Goal: Task Accomplishment & Management: Manage account settings

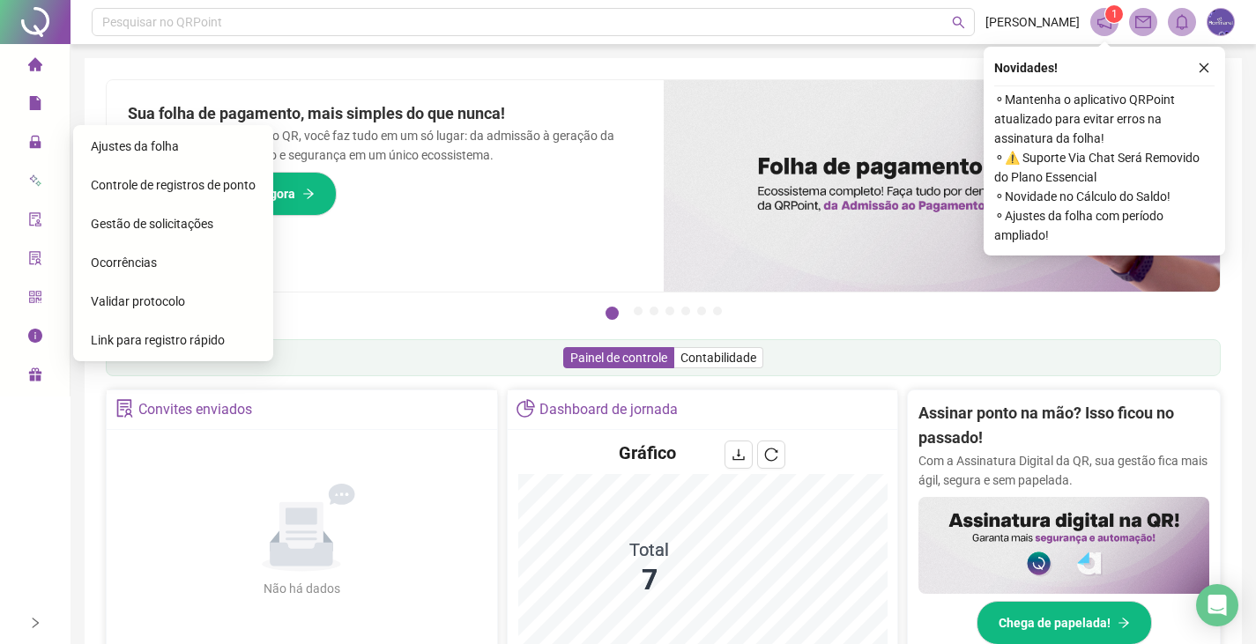
click at [105, 153] on span "Ajustes da folha" at bounding box center [135, 146] width 88 height 14
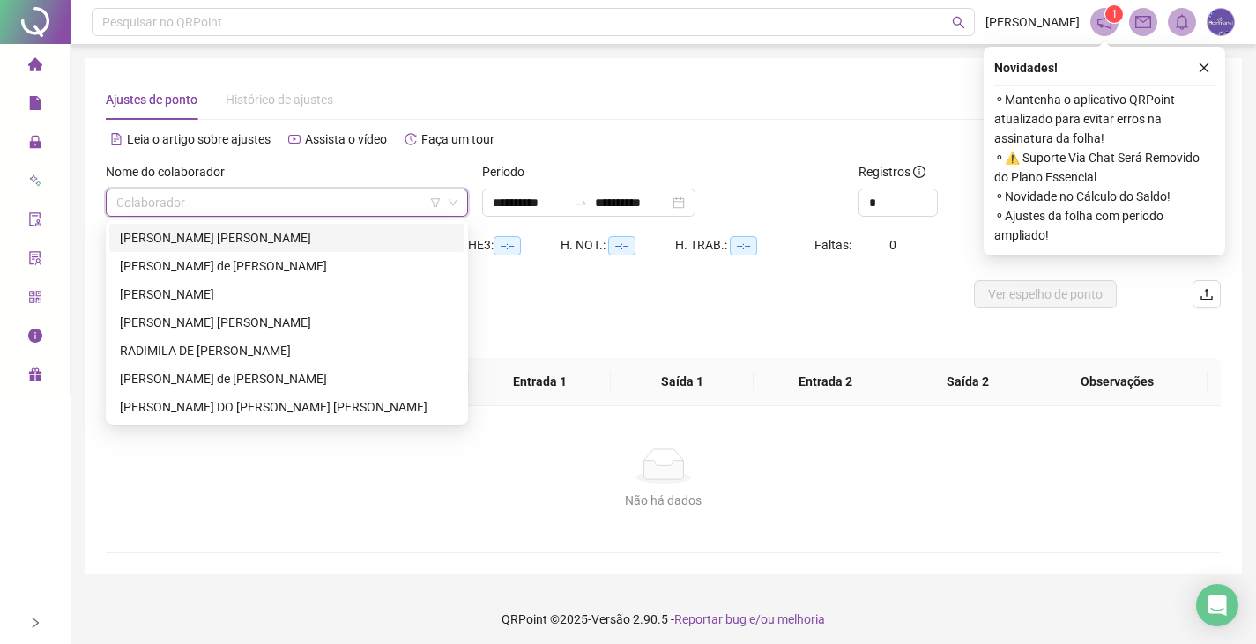
click at [262, 204] on input "search" at bounding box center [278, 202] width 325 height 26
click at [192, 328] on div "[PERSON_NAME] [PERSON_NAME]" at bounding box center [287, 322] width 334 height 19
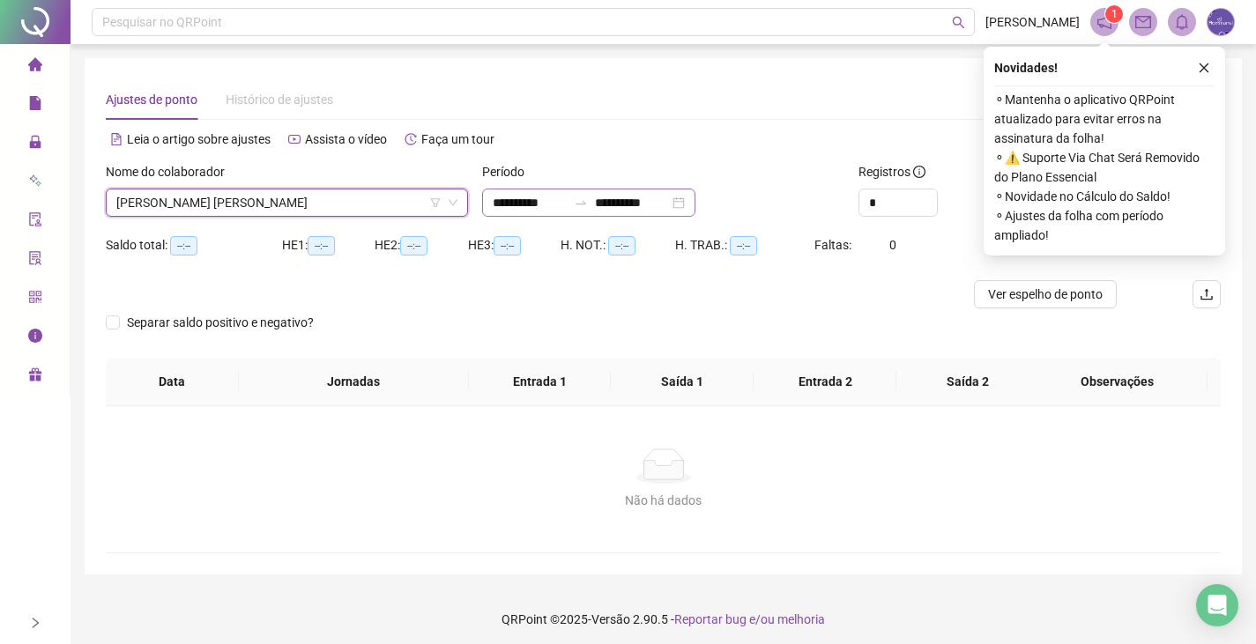
click at [695, 200] on div "**********" at bounding box center [588, 203] width 213 height 28
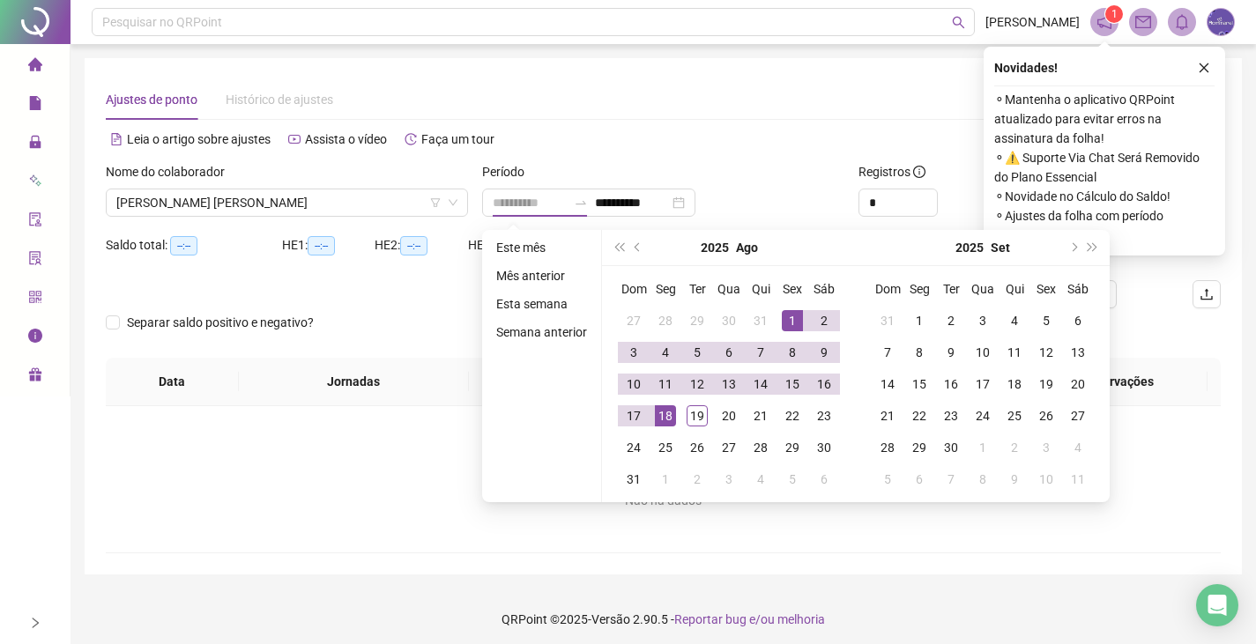
click at [797, 319] on div "1" at bounding box center [792, 320] width 21 height 21
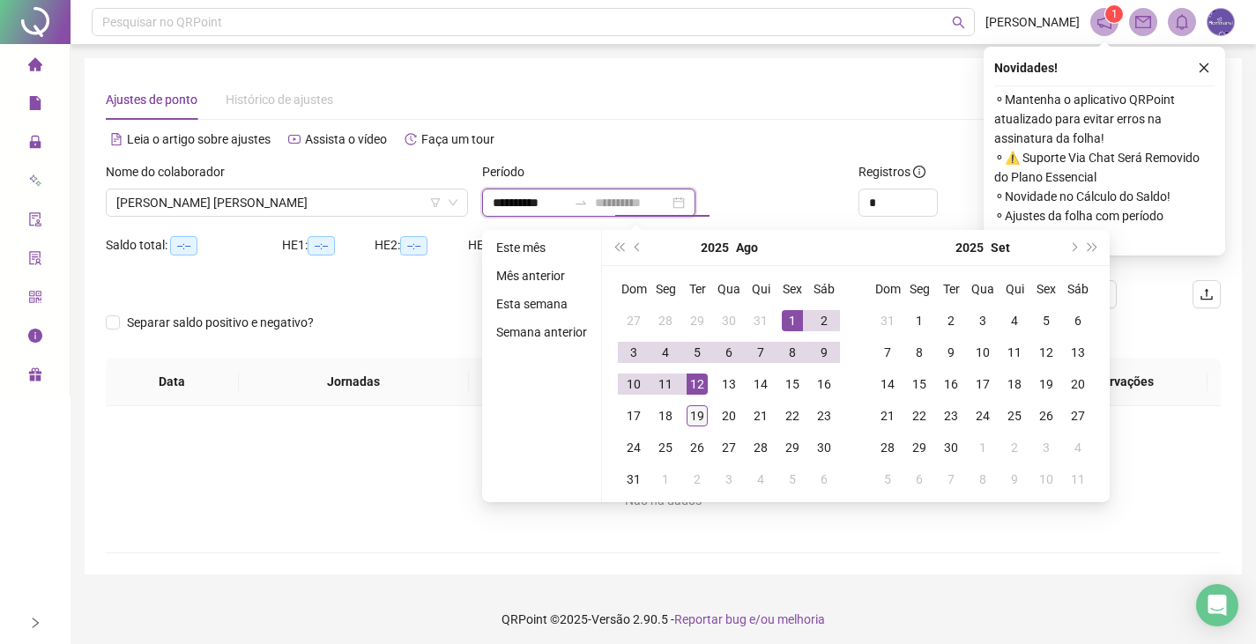
type input "**********"
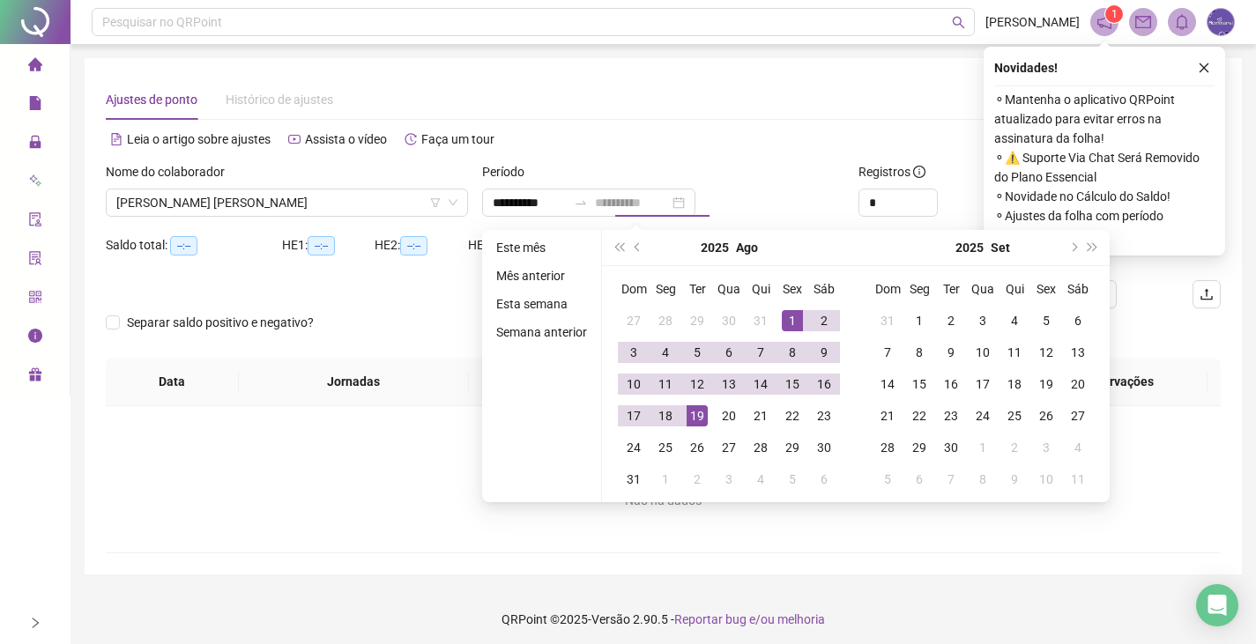
drag, startPoint x: 697, startPoint y: 414, endPoint x: 754, endPoint y: 379, distance: 67.3
click at [698, 413] on div "19" at bounding box center [697, 415] width 21 height 21
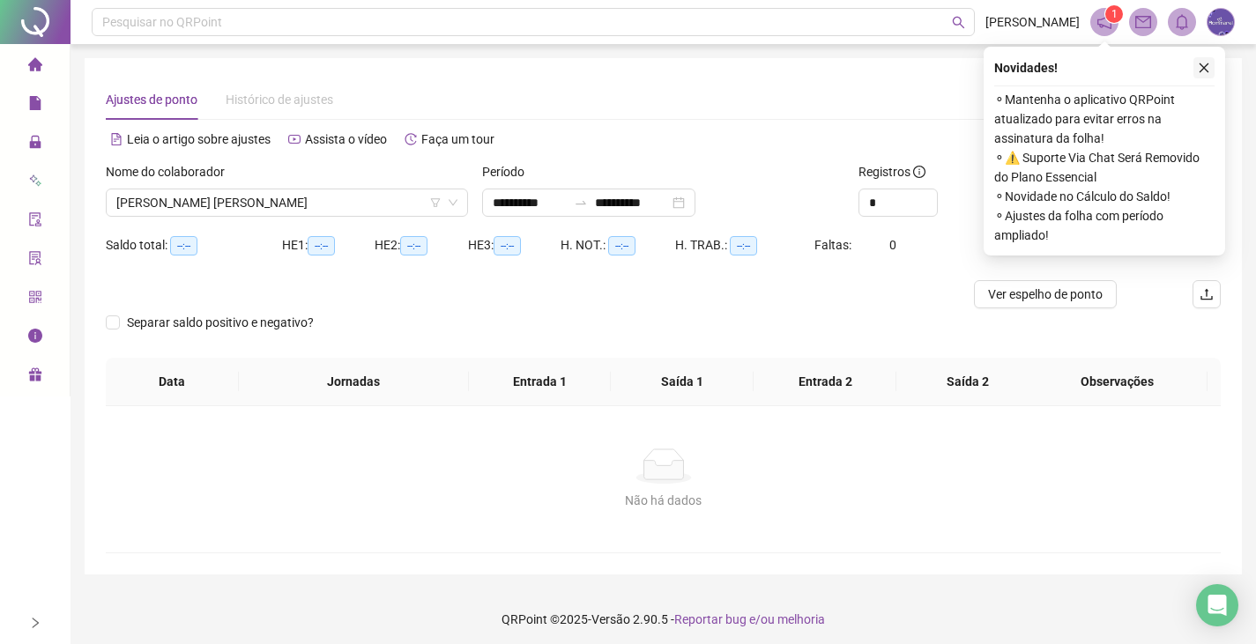
click at [1199, 64] on icon "close" at bounding box center [1204, 68] width 12 height 12
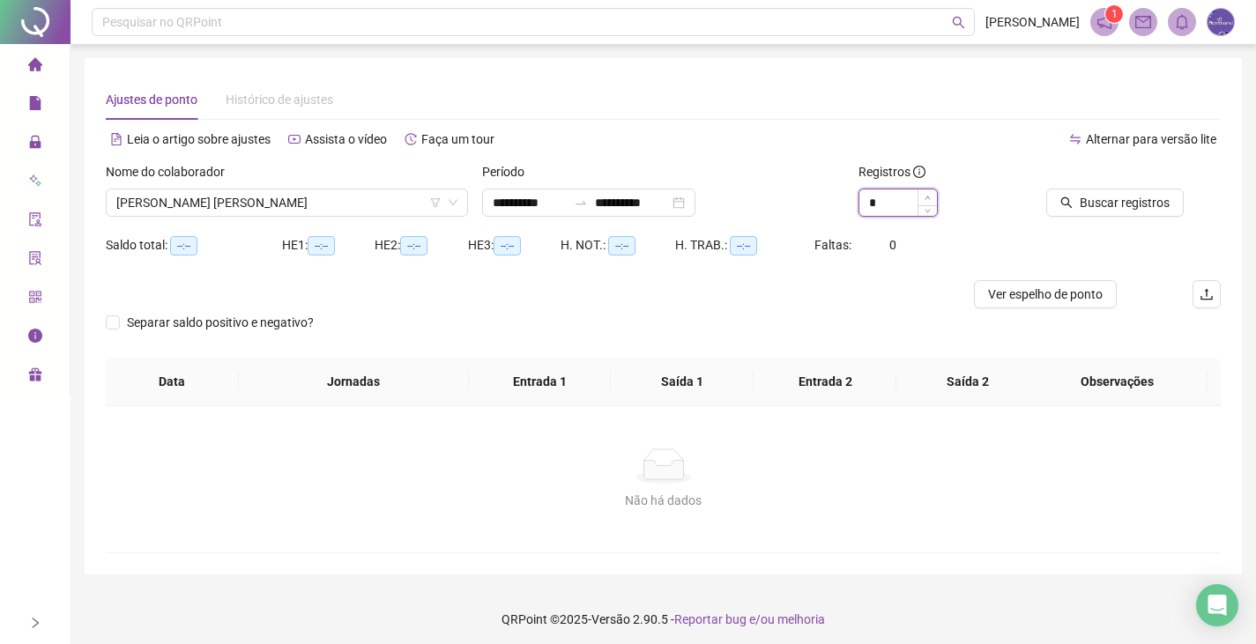
type input "*"
click at [927, 195] on icon "up" at bounding box center [928, 198] width 6 height 6
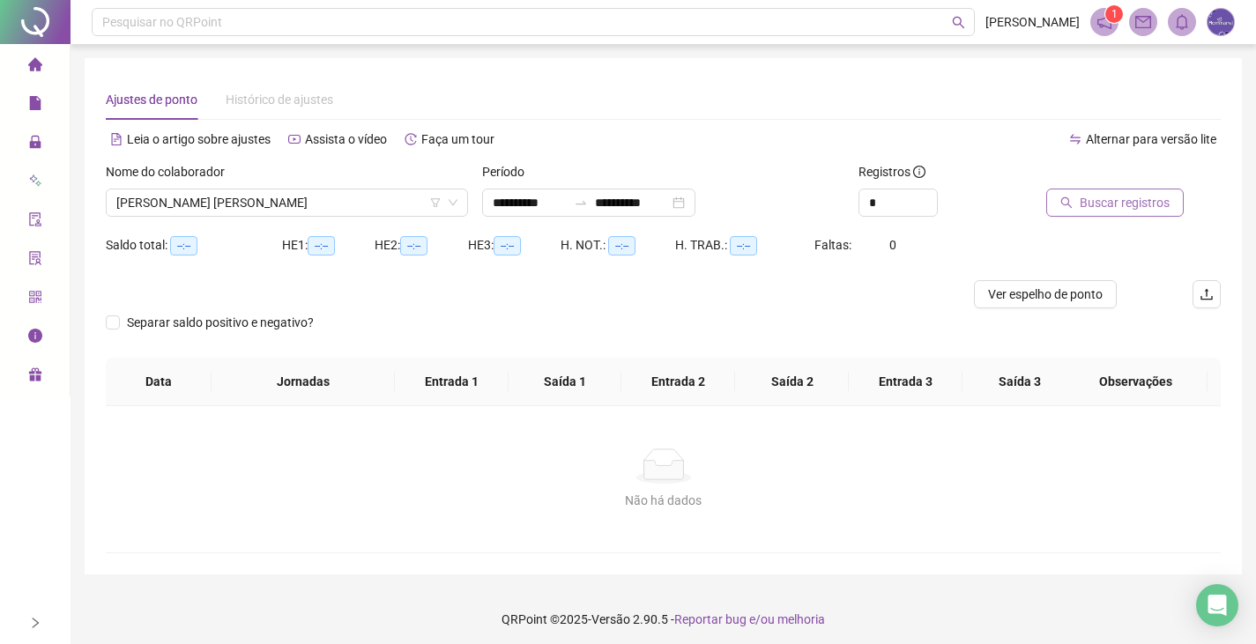
click at [1150, 200] on span "Buscar registros" at bounding box center [1125, 202] width 90 height 19
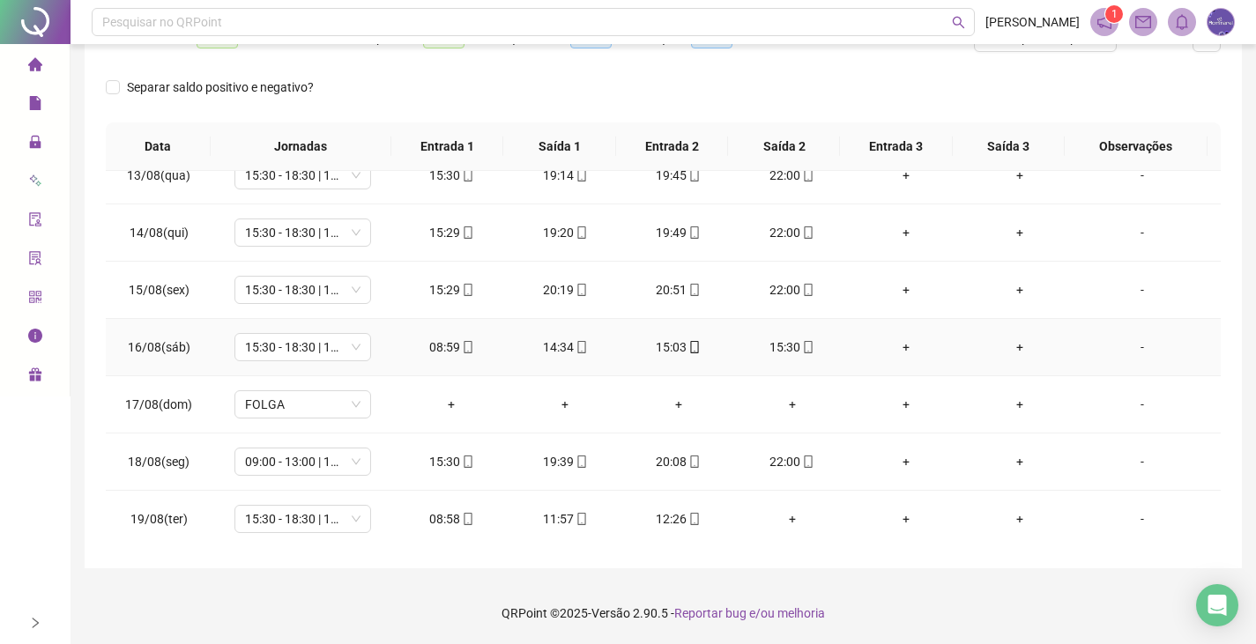
scroll to position [712, 0]
click at [276, 510] on span "15:30 - 18:30 | 19:00 - 22:00" at bounding box center [302, 518] width 115 height 26
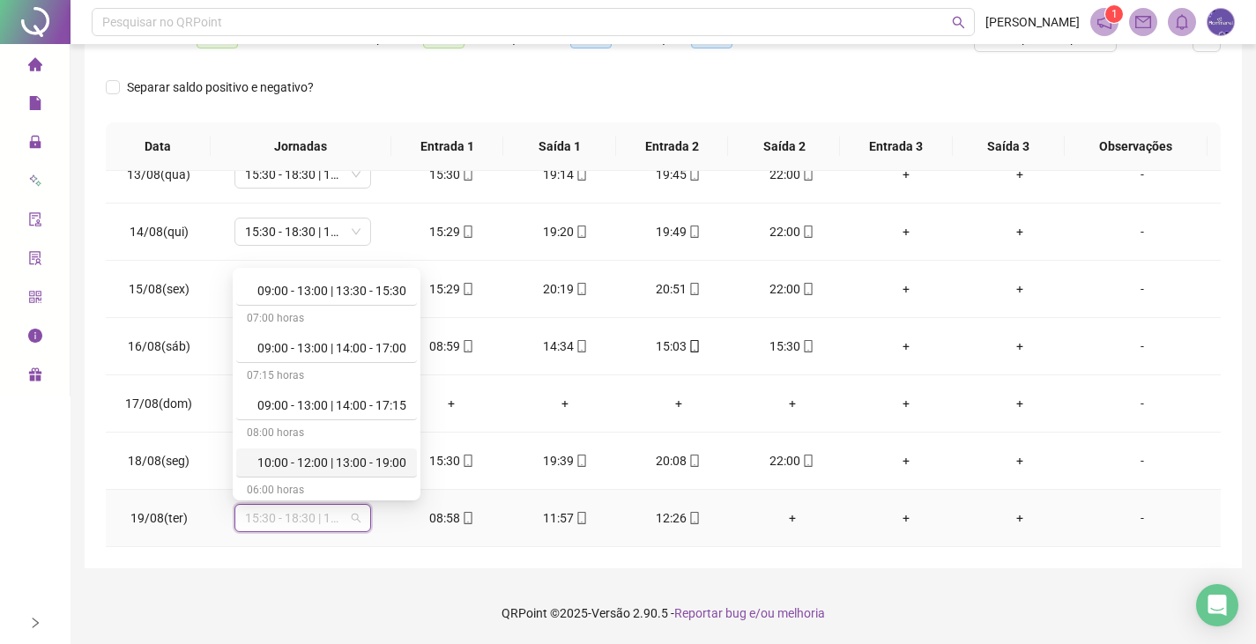
scroll to position [969, 0]
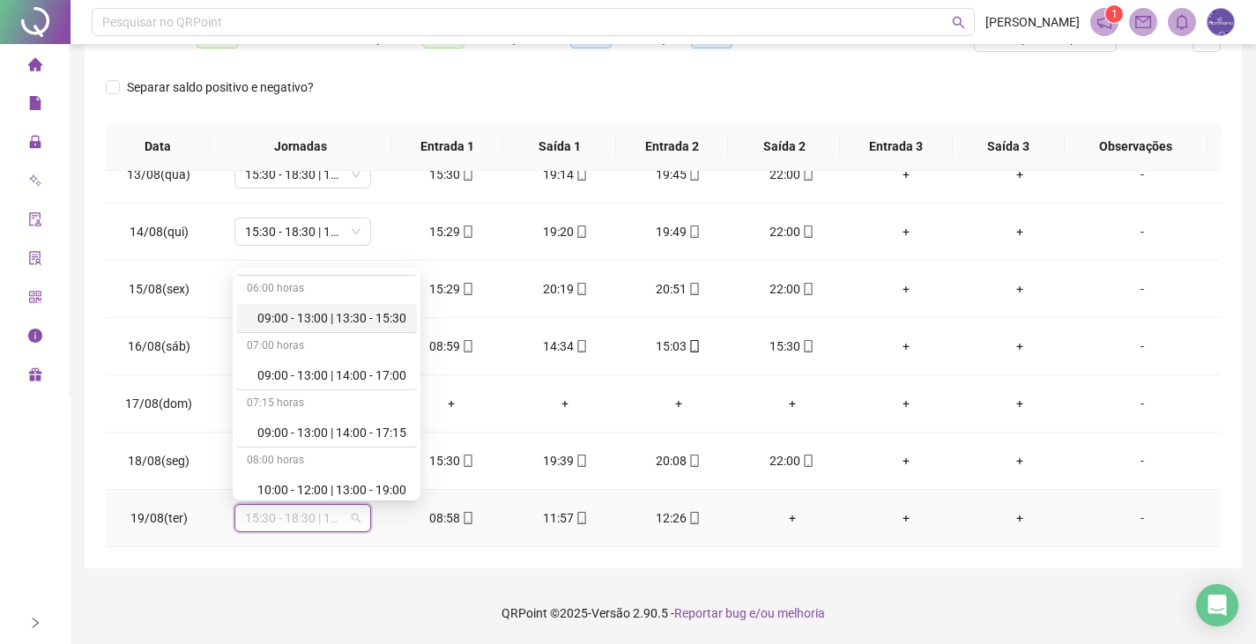
click at [276, 323] on div "09:00 - 13:00 | 13:30 - 15:30" at bounding box center [331, 317] width 149 height 19
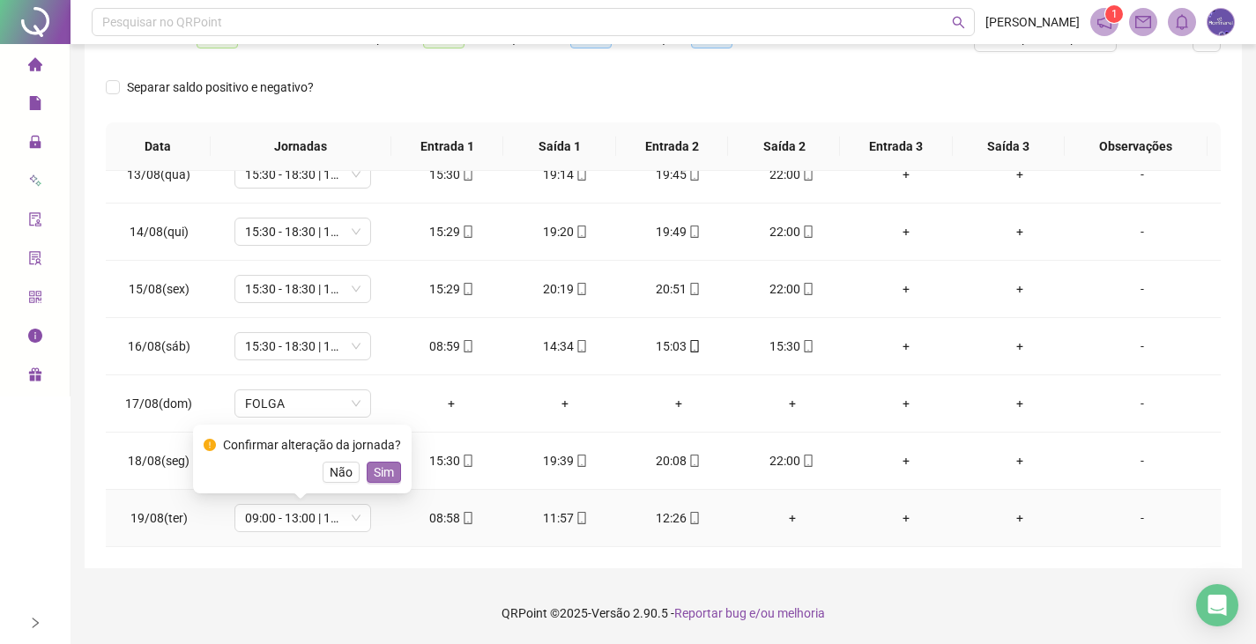
click at [383, 472] on span "Sim" at bounding box center [384, 472] width 20 height 19
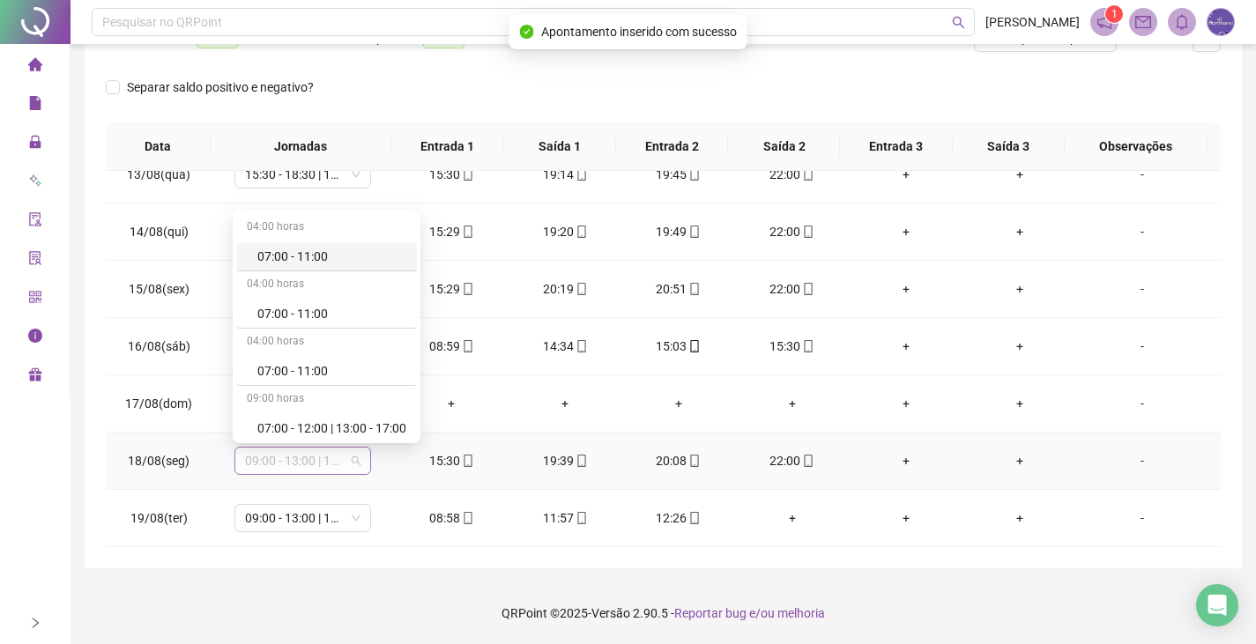
click at [305, 455] on span "09:00 - 13:00 | 13:30 - 15:30" at bounding box center [302, 461] width 115 height 26
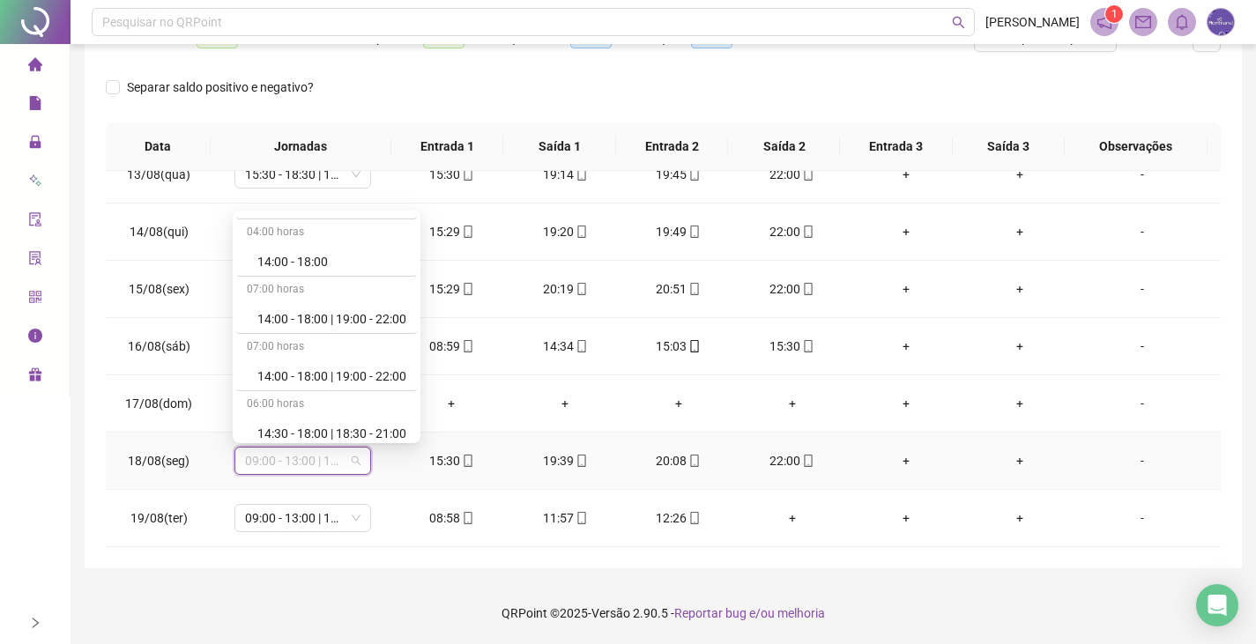
scroll to position [1890, 0]
drag, startPoint x: 282, startPoint y: 315, endPoint x: 300, endPoint y: 333, distance: 25.6
click at [282, 315] on div "15:30 - 18:30 | 19:00 - 22:00" at bounding box center [331, 314] width 149 height 19
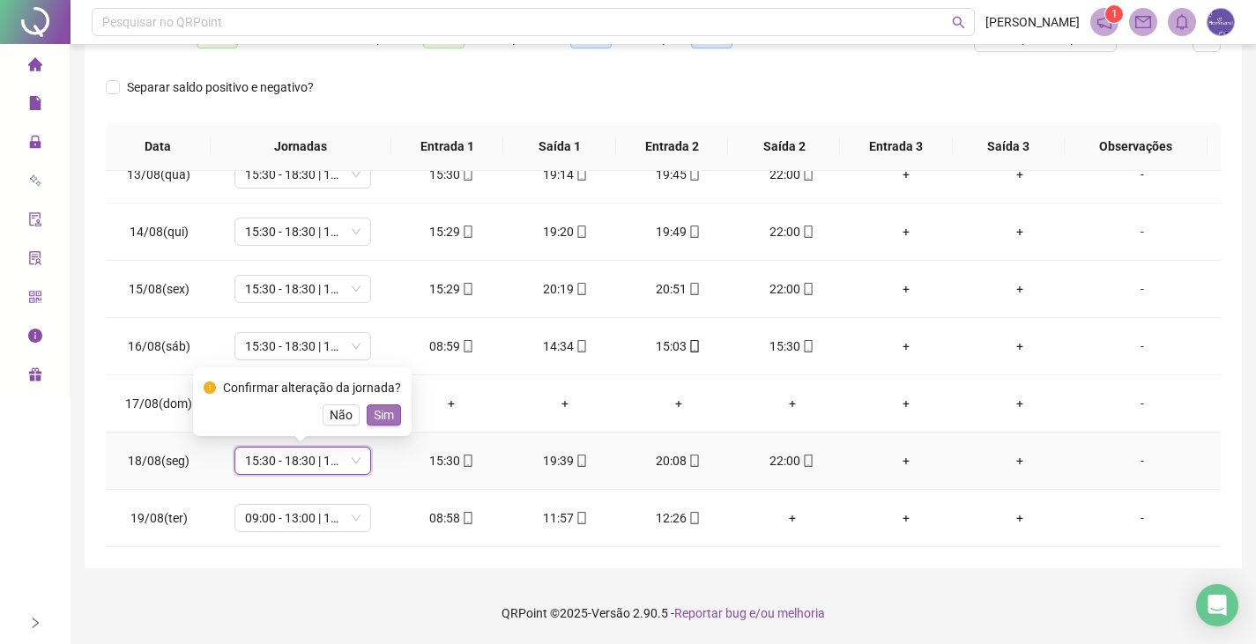
click at [374, 408] on span "Sim" at bounding box center [384, 414] width 20 height 19
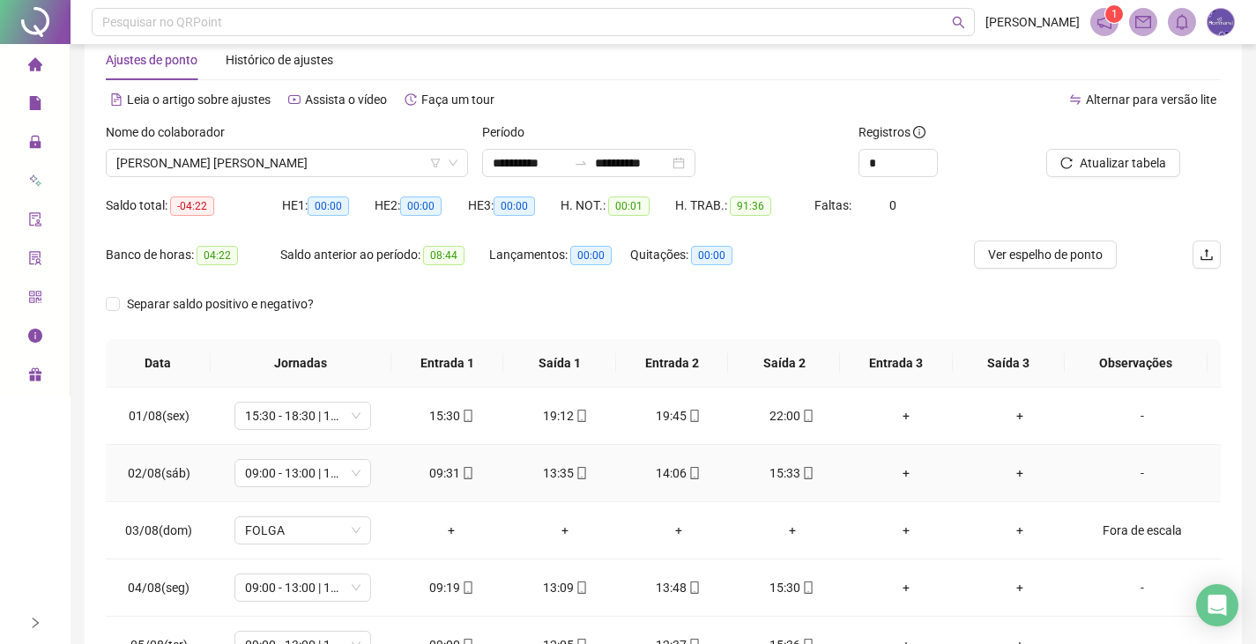
scroll to position [0, 0]
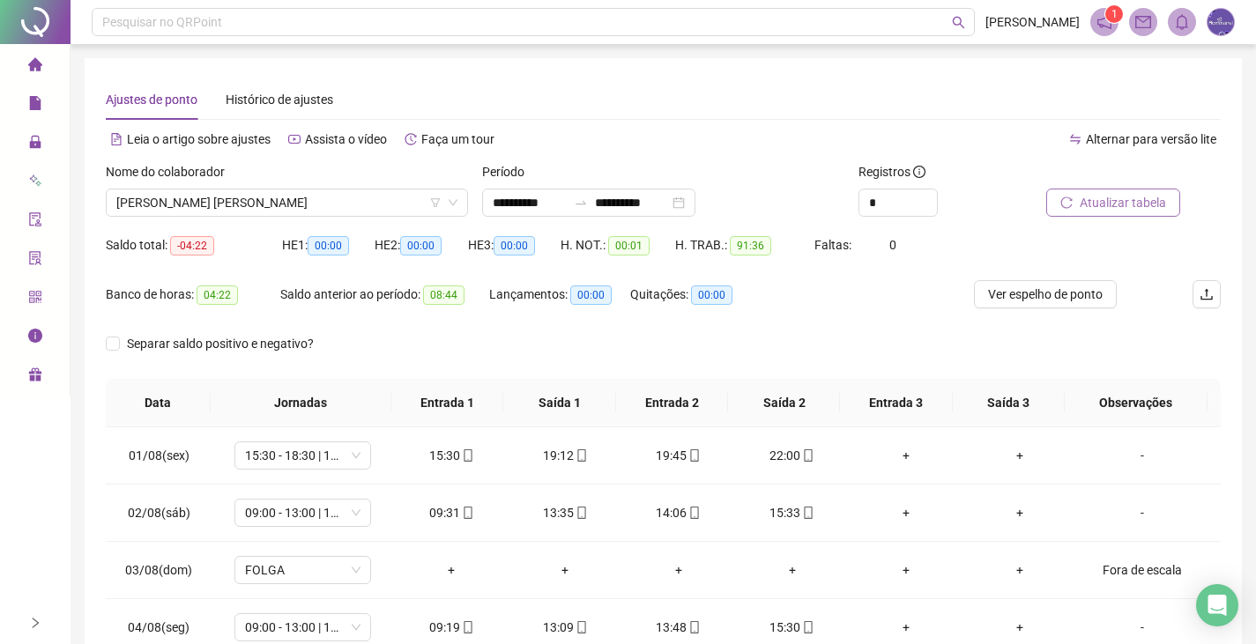
click at [1085, 210] on span "Atualizar tabela" at bounding box center [1123, 202] width 86 height 19
